Goal: Information Seeking & Learning: Compare options

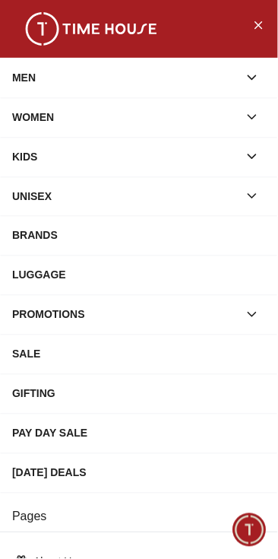
click at [252, 161] on icon "button" at bounding box center [252, 156] width 15 height 15
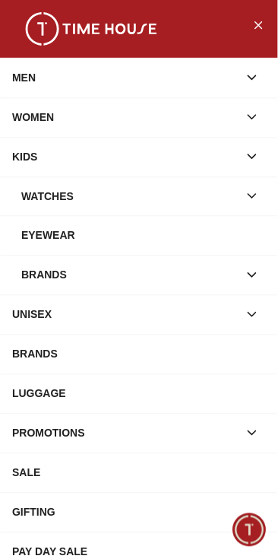
click at [250, 195] on icon "button" at bounding box center [253, 197] width 8 height 4
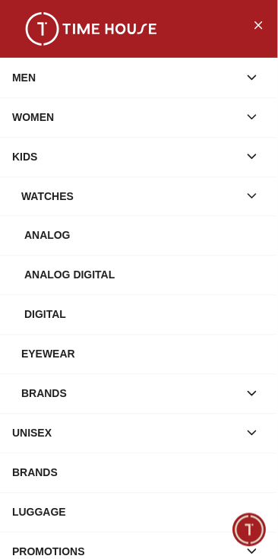
click at [186, 281] on div "Analog Digital" at bounding box center [145, 275] width 242 height 27
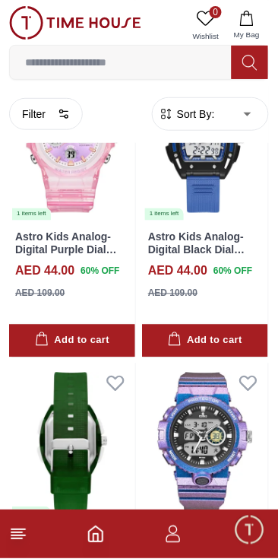
scroll to position [512, 0]
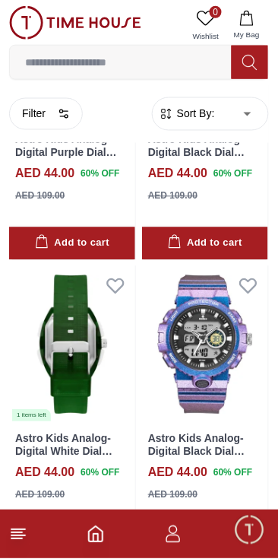
click at [232, 257] on button "Add to cart" at bounding box center [205, 243] width 126 height 33
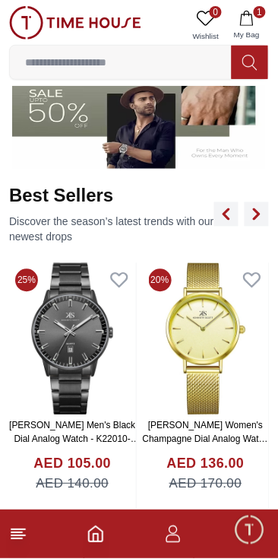
scroll to position [452, 0]
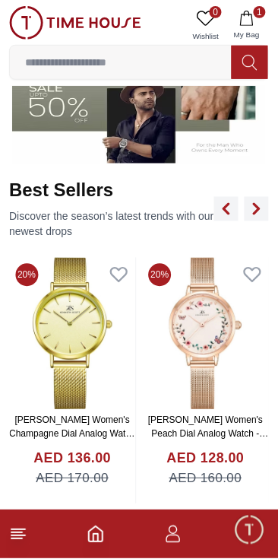
click at [208, 373] on img at bounding box center [206, 334] width 127 height 152
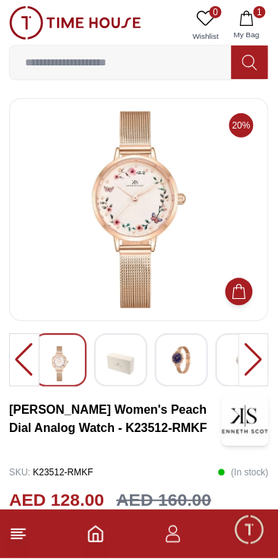
click at [176, 356] on img at bounding box center [181, 360] width 27 height 27
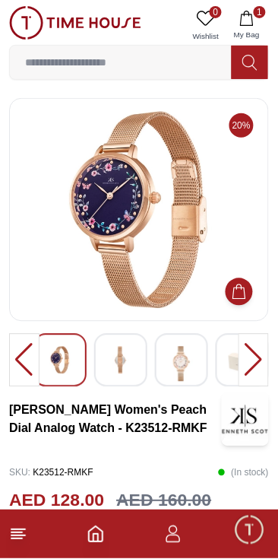
click at [140, 375] on div at bounding box center [120, 360] width 53 height 53
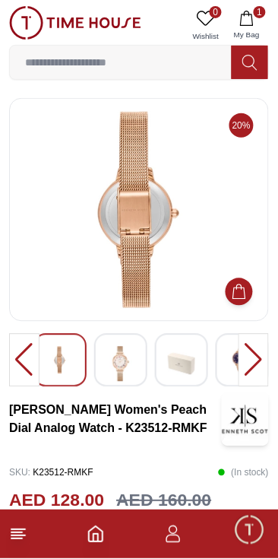
click at [198, 366] on div at bounding box center [181, 360] width 53 height 53
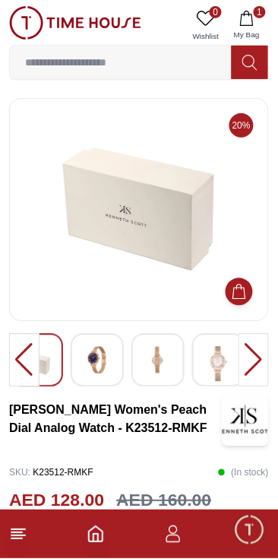
click at [214, 373] on img at bounding box center [218, 364] width 27 height 35
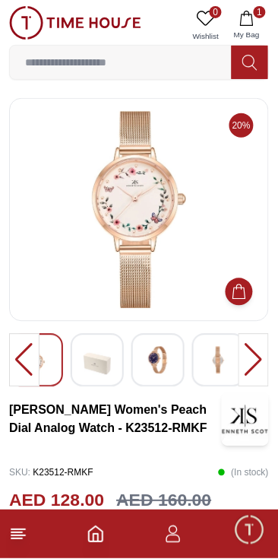
click at [216, 370] on img at bounding box center [218, 360] width 27 height 27
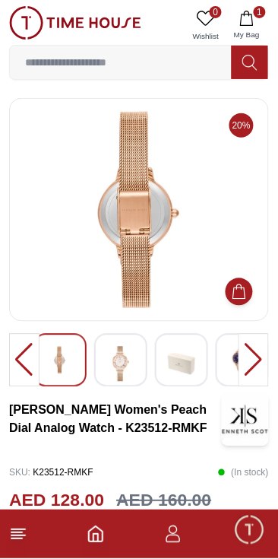
click at [185, 377] on img at bounding box center [181, 364] width 27 height 35
click at [125, 373] on img at bounding box center [120, 364] width 27 height 35
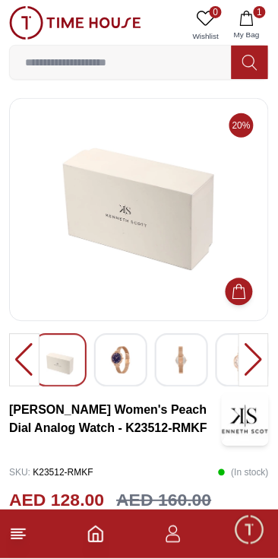
click at [248, 294] on button "Add to Cart" at bounding box center [239, 291] width 27 height 27
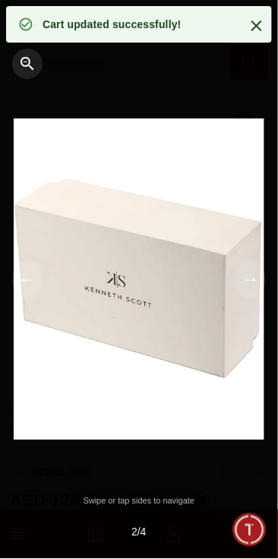
click at [260, 27] on icon at bounding box center [257, 26] width 18 height 18
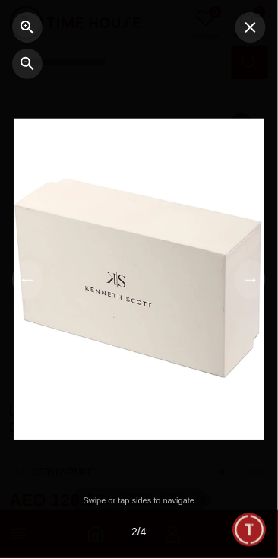
click at [249, 31] on icon "button" at bounding box center [251, 27] width 18 height 18
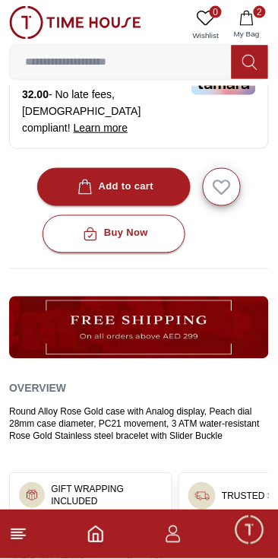
scroll to position [596, 0]
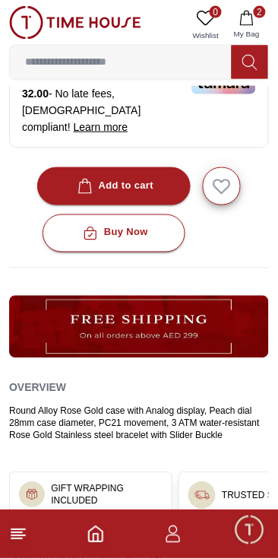
click at [153, 177] on div "Add to cart" at bounding box center [115, 185] width 80 height 17
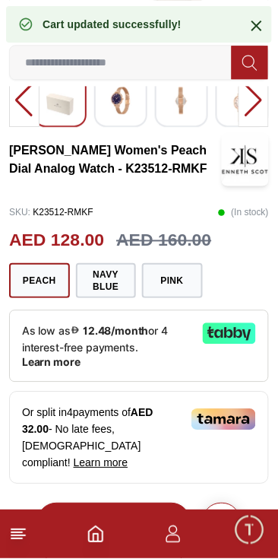
scroll to position [0, 0]
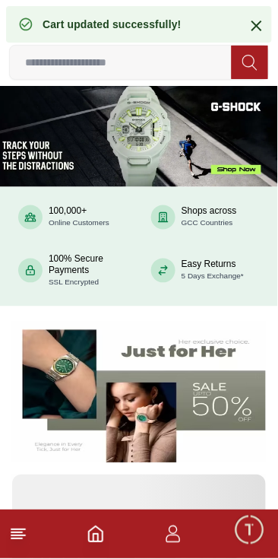
scroll to position [452, 0]
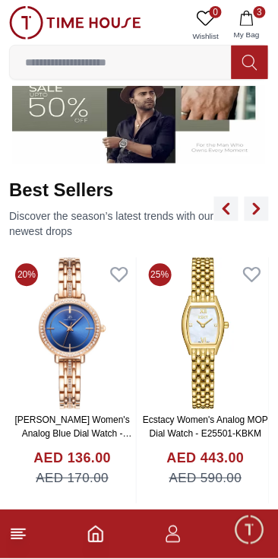
click at [82, 344] on img at bounding box center [72, 334] width 127 height 152
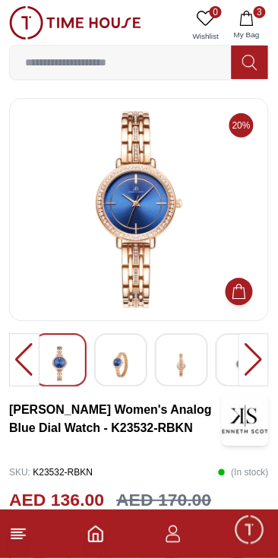
click at [184, 377] on img at bounding box center [181, 365] width 27 height 37
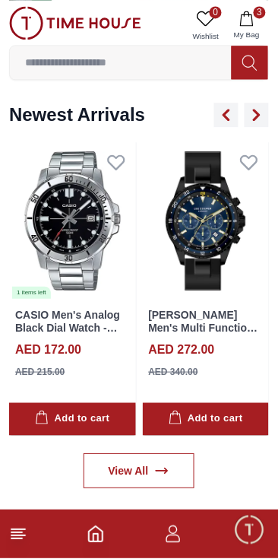
scroll to position [1049, 0]
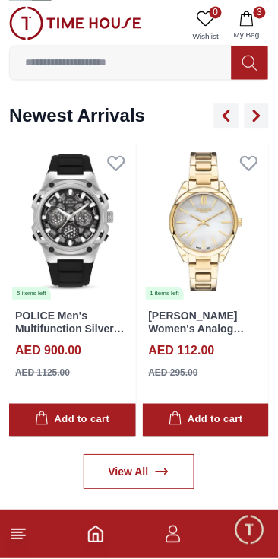
click at [210, 258] on img at bounding box center [206, 221] width 127 height 157
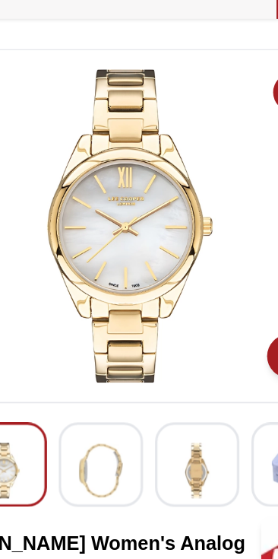
click at [231, 131] on span "62%" at bounding box center [242, 125] width 24 height 24
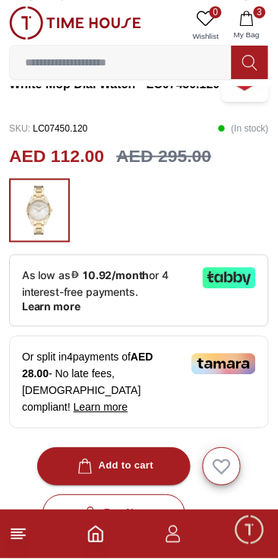
scroll to position [344, 0]
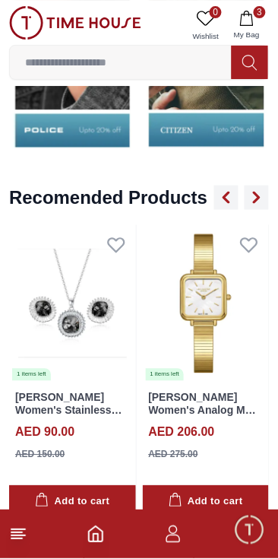
scroll to position [1654, 0]
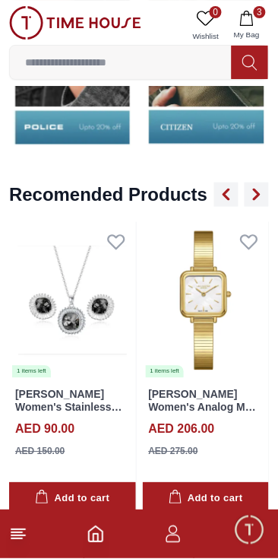
click at [216, 319] on img at bounding box center [206, 300] width 127 height 157
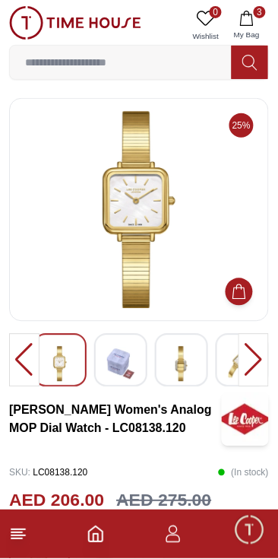
click at [185, 365] on img at bounding box center [181, 364] width 27 height 35
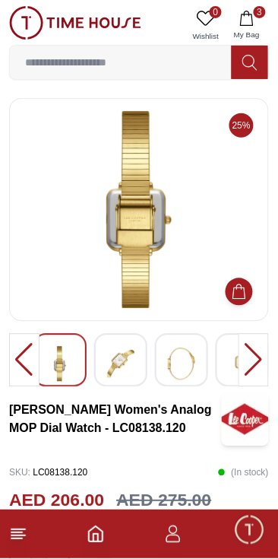
click at [135, 361] on div at bounding box center [120, 360] width 53 height 53
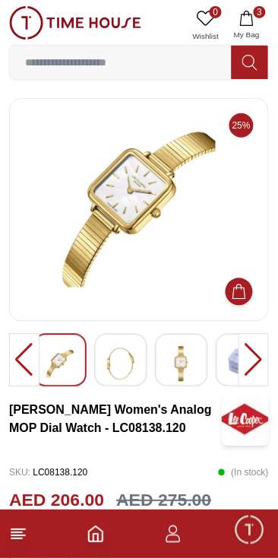
click at [129, 363] on img at bounding box center [120, 364] width 27 height 35
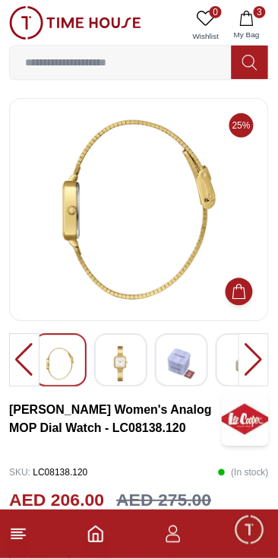
click at [185, 366] on img at bounding box center [181, 364] width 27 height 35
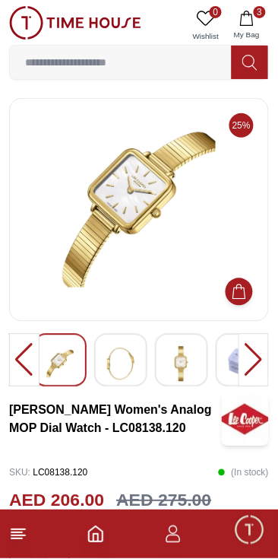
click at [182, 359] on img at bounding box center [181, 364] width 27 height 35
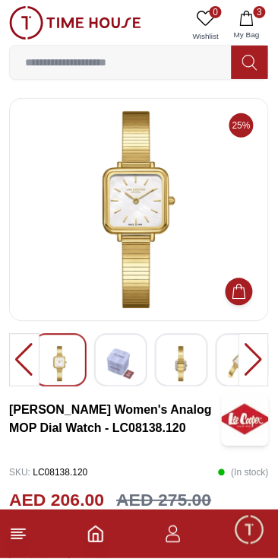
click at [179, 373] on img at bounding box center [181, 364] width 27 height 35
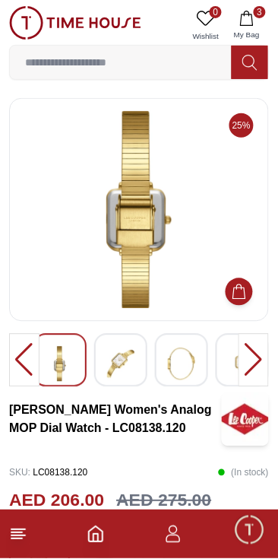
click at [169, 360] on img at bounding box center [181, 364] width 27 height 35
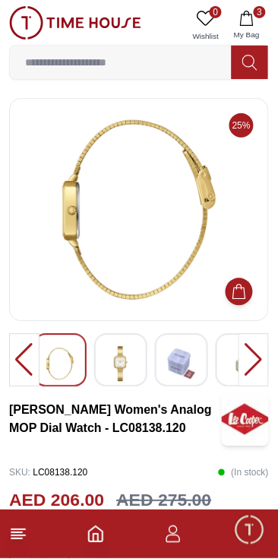
click at [133, 372] on img at bounding box center [120, 364] width 27 height 35
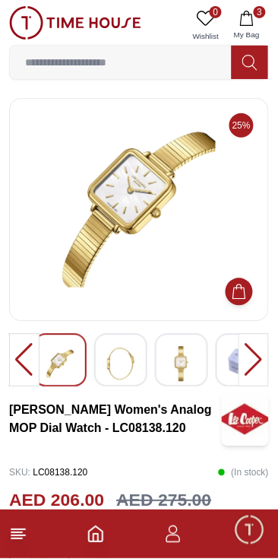
click at [188, 370] on img at bounding box center [181, 364] width 27 height 35
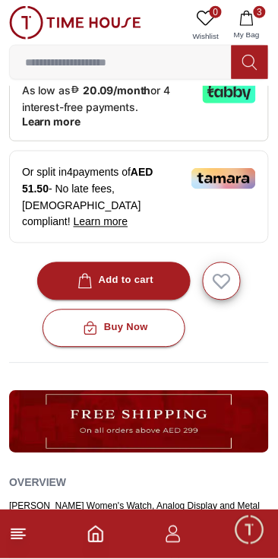
scroll to position [530, 0]
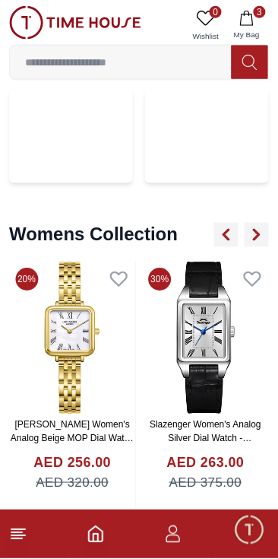
scroll to position [3474, 0]
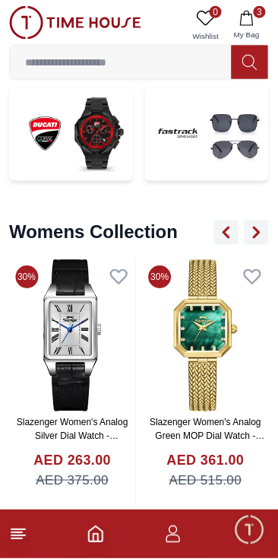
click at [227, 338] on img at bounding box center [206, 336] width 127 height 152
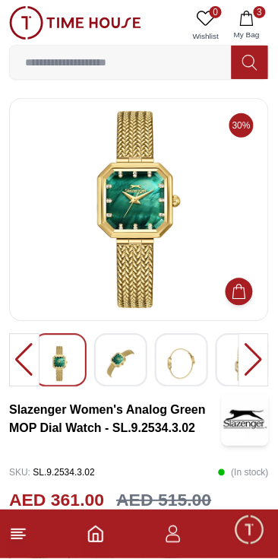
click at [182, 363] on img at bounding box center [181, 364] width 27 height 35
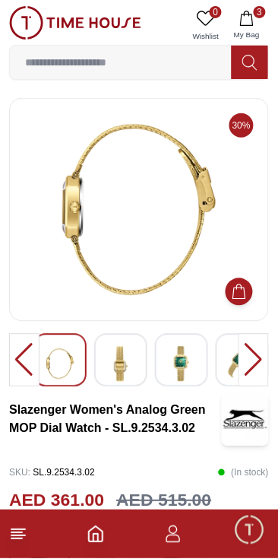
click at [125, 368] on img at bounding box center [120, 364] width 27 height 35
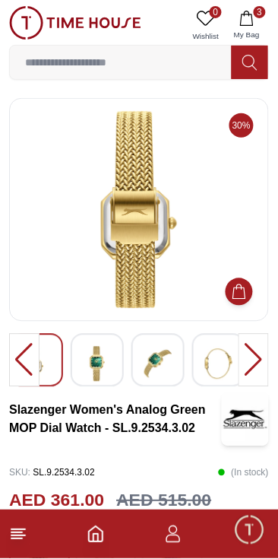
click at [214, 369] on img at bounding box center [218, 364] width 27 height 35
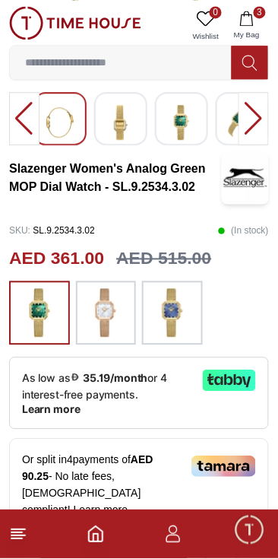
scroll to position [248, 0]
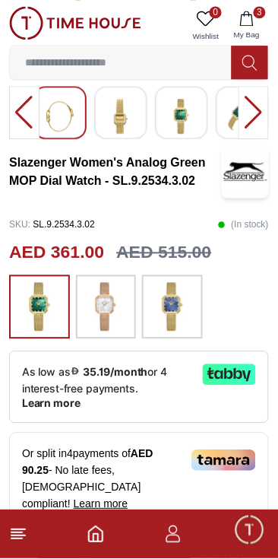
click at [176, 310] on img at bounding box center [173, 307] width 38 height 49
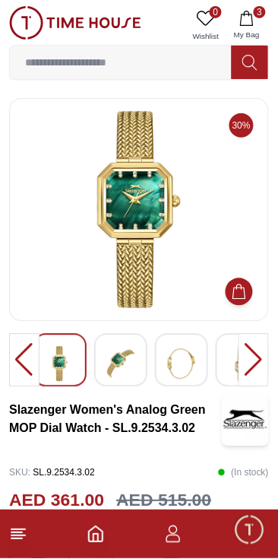
click at [249, 525] on span "Minimize live chat window" at bounding box center [249, 530] width 44 height 44
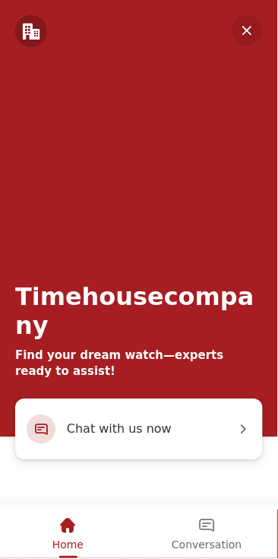
scroll to position [248, 0]
click at [211, 534] on em "Conversation" at bounding box center [207, 526] width 18 height 18
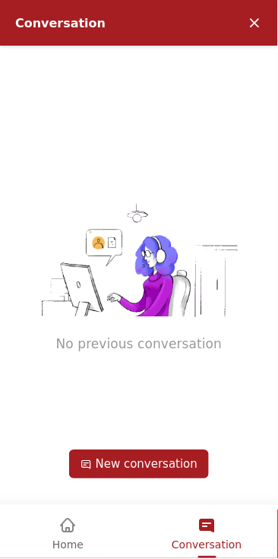
click at [252, 22] on em "Minimize" at bounding box center [255, 23] width 30 height 30
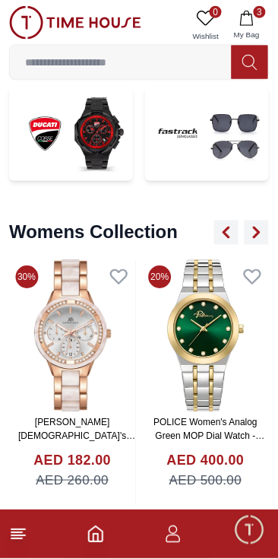
click at [26, 541] on icon at bounding box center [18, 534] width 18 height 18
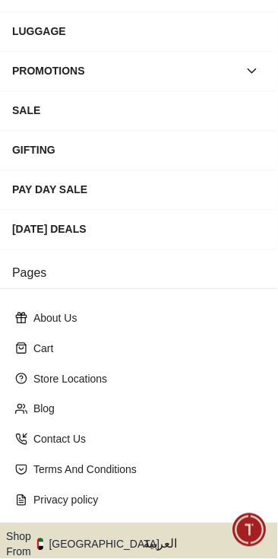
scroll to position [296, 0]
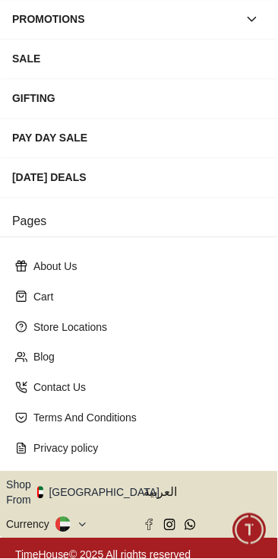
click at [84, 519] on icon at bounding box center [82, 524] width 11 height 11
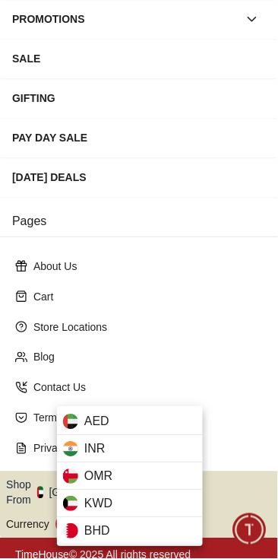
click at [252, 179] on div at bounding box center [139, 279] width 278 height 559
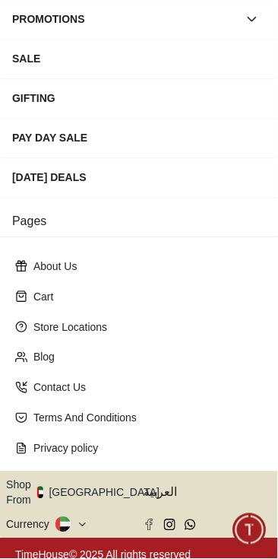
click at [166, 487] on icon "button" at bounding box center [168, 492] width 5 height 11
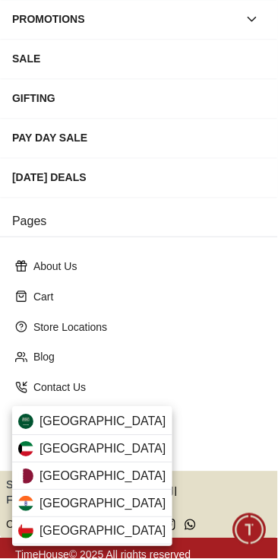
click at [102, 481] on div "[GEOGRAPHIC_DATA]" at bounding box center [92, 476] width 160 height 27
